Goal: Understand process/instructions: Learn how to perform a task or action

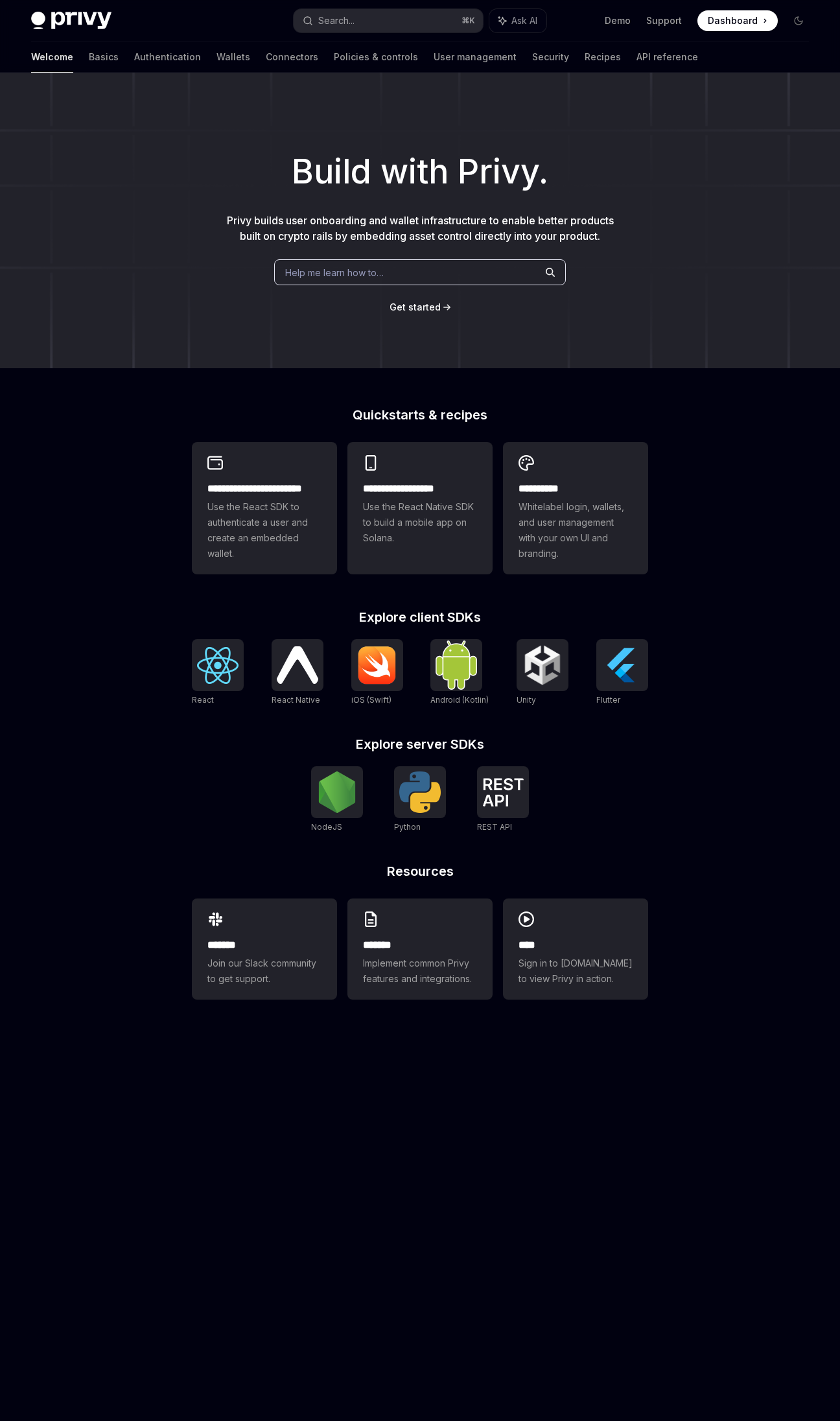
click at [599, 743] on h2 "Explore server SDKs" at bounding box center [419, 743] width 456 height 13
click at [441, 798] on div at bounding box center [419, 792] width 52 height 52
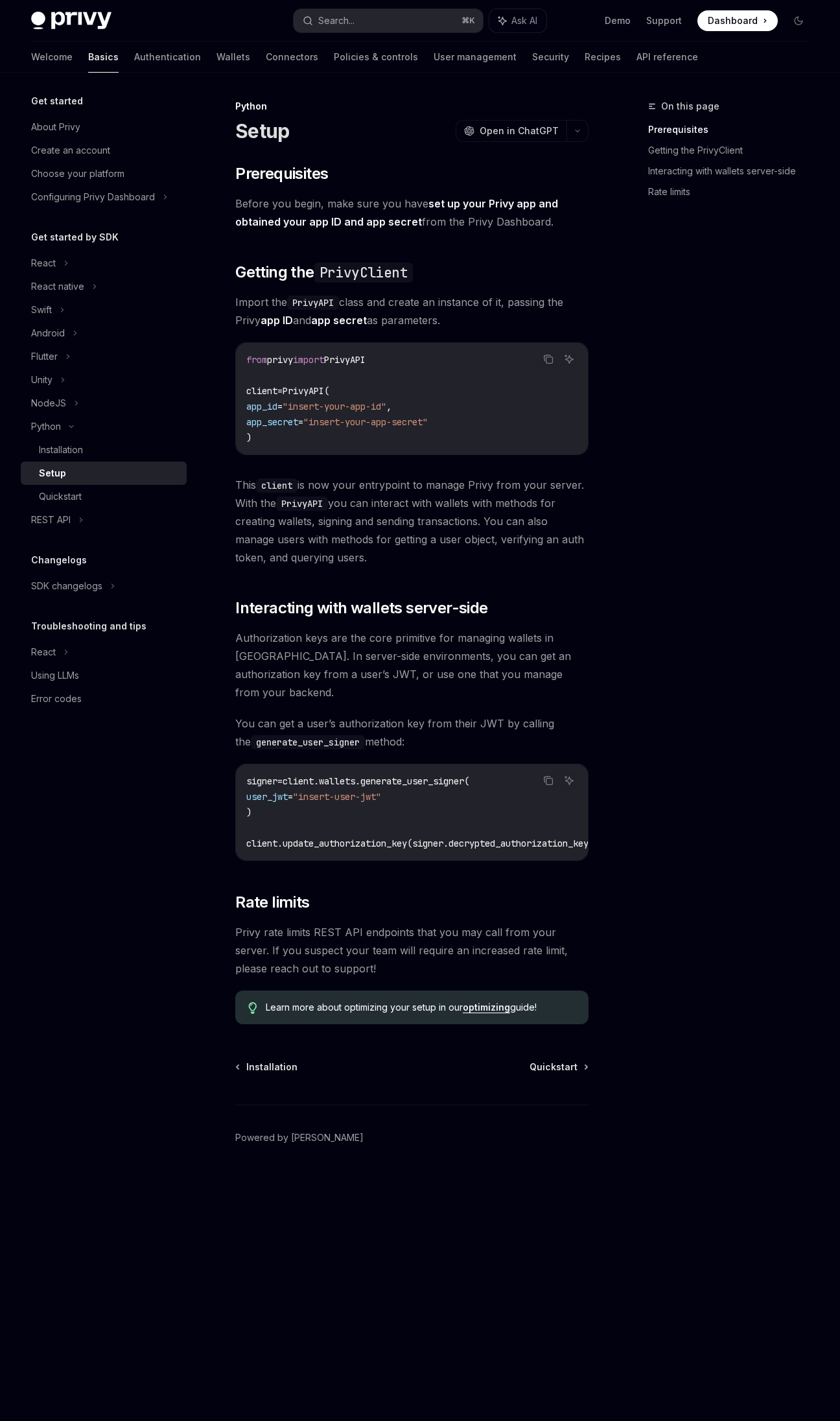
click at [287, 791] on span "user_jwt" at bounding box center [266, 796] width 41 height 11
drag, startPoint x: 233, startPoint y: 627, endPoint x: 426, endPoint y: 720, distance: 214.2
click at [426, 720] on div "Python Setup OpenAI Open in ChatGPT OpenAI Open in ChatGPT ​ Prerequisites Befo…" at bounding box center [290, 759] width 601 height 1323
click at [428, 723] on span "You can get a user’s authorization key from their JWT by calling the generate_u…" at bounding box center [412, 732] width 353 height 36
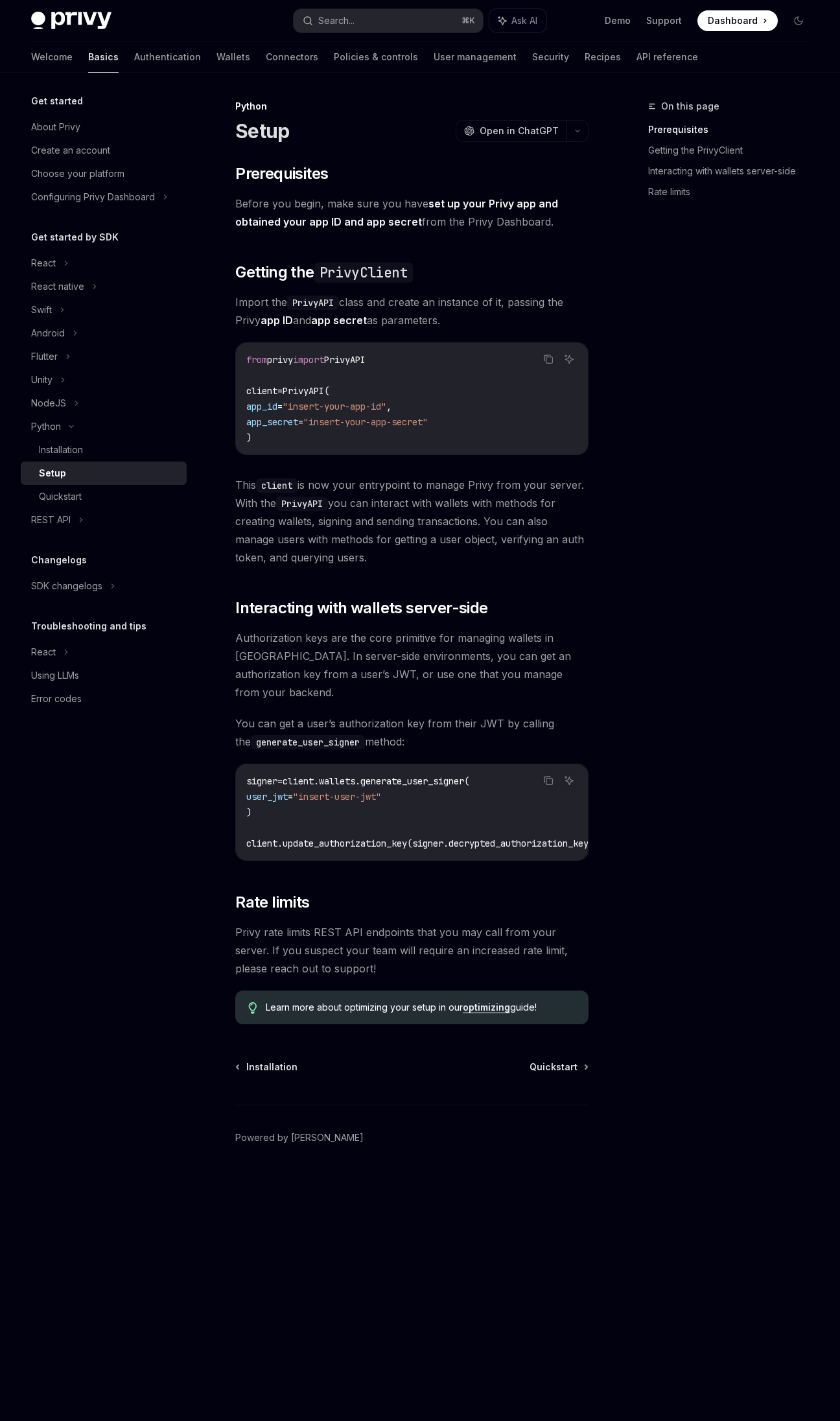
drag, startPoint x: 413, startPoint y: 723, endPoint x: 223, endPoint y: 642, distance: 206.5
click at [223, 642] on div "Python Setup OpenAI Open in ChatGPT OpenAI Open in ChatGPT ​ Prerequisites Befo…" at bounding box center [290, 759] width 601 height 1323
copy div "Authorization keys are the core primitive for managing wallets in Privy. In ser…"
click at [357, 646] on span "Authorization keys are the core primitive for managing wallets in Privy. In ser…" at bounding box center [412, 664] width 353 height 73
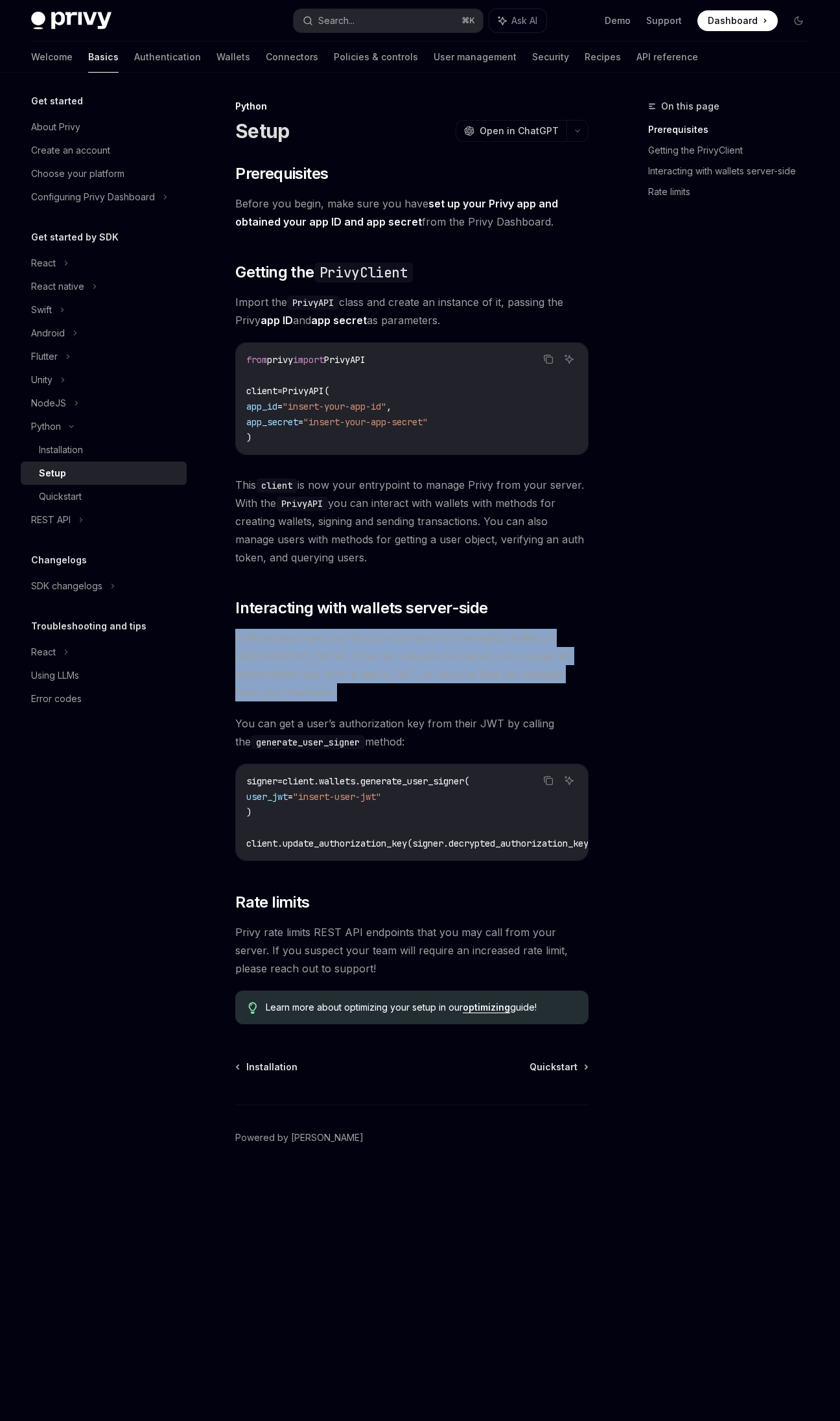
click at [357, 646] on span "Authorization keys are the core primitive for managing wallets in Privy. In ser…" at bounding box center [412, 664] width 353 height 73
